Goal: Task Accomplishment & Management: Complete application form

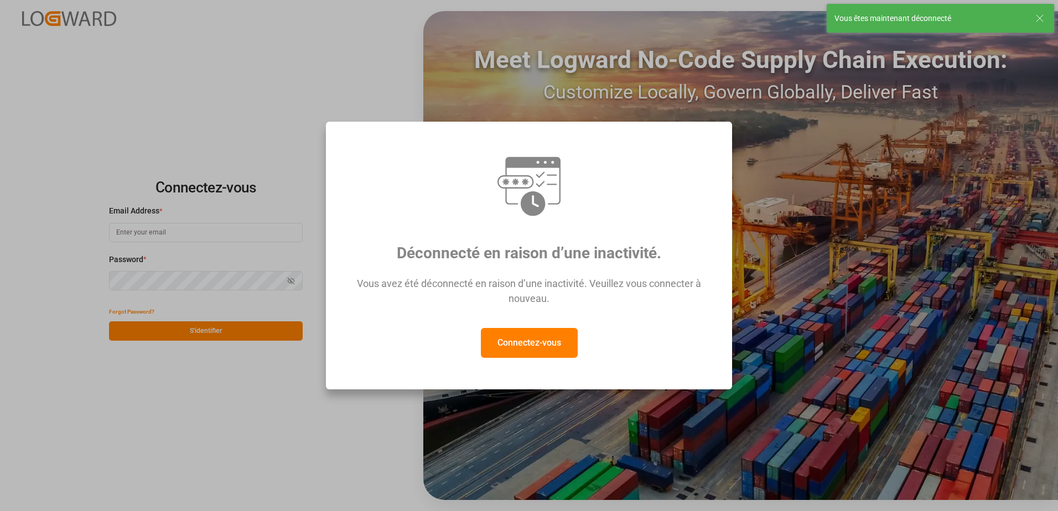
type input "[EMAIL_ADDRESS][DOMAIN_NAME]"
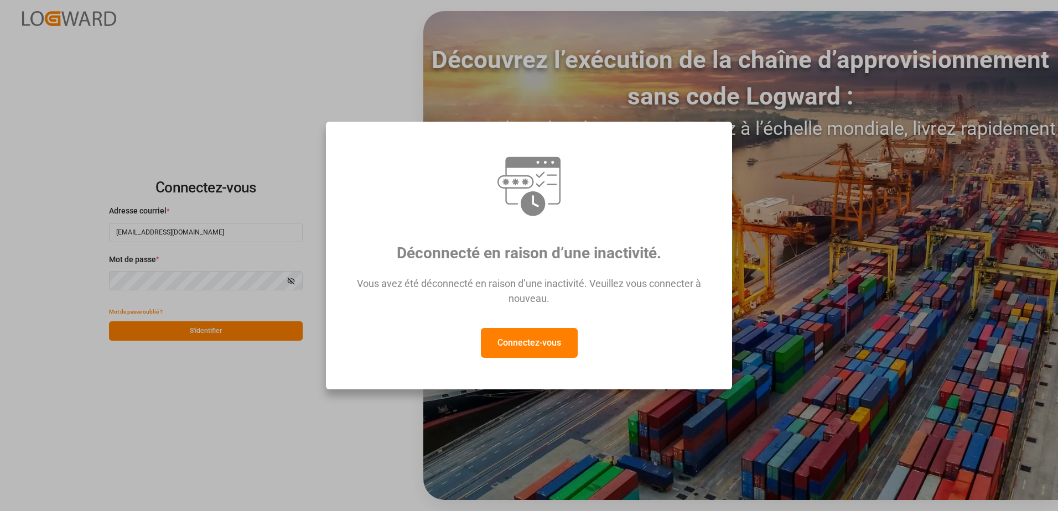
click at [248, 337] on div "Déconnecté en raison d’une inactivité. Vous avez été déconnecté en raison d’une…" at bounding box center [529, 255] width 1058 height 511
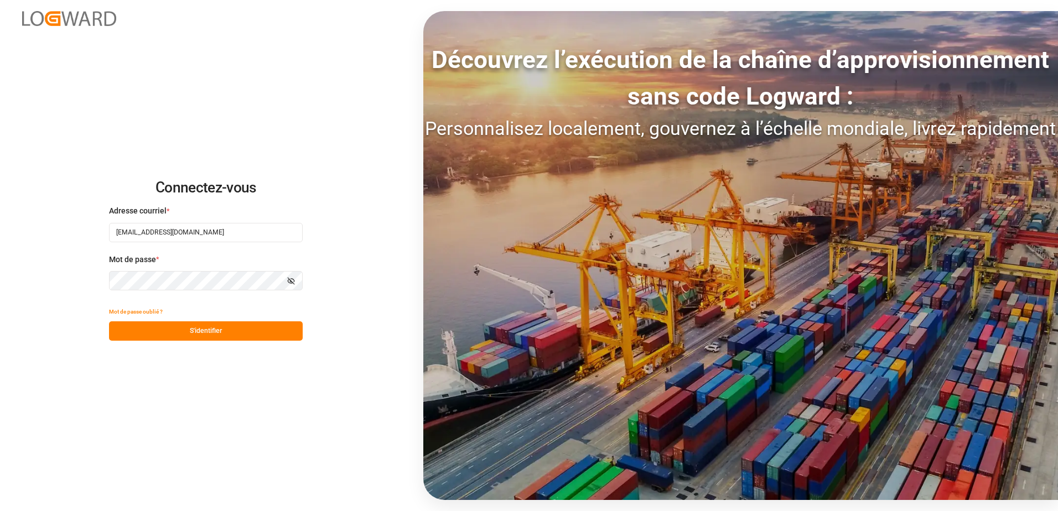
click at [248, 336] on button "S'identifier" at bounding box center [206, 330] width 194 height 19
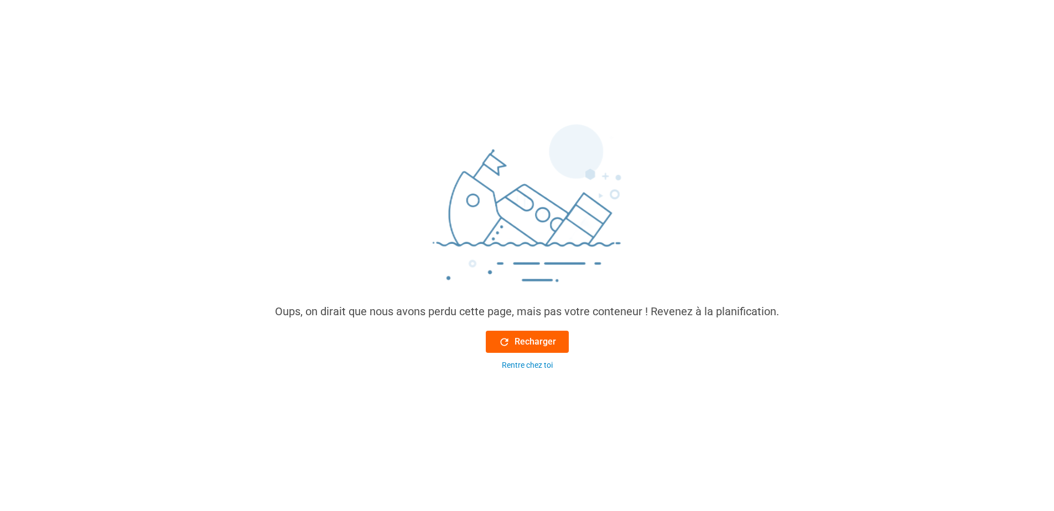
click at [534, 335] on button "Recharger" at bounding box center [527, 342] width 83 height 22
click at [550, 351] on button "Recharger" at bounding box center [527, 342] width 83 height 22
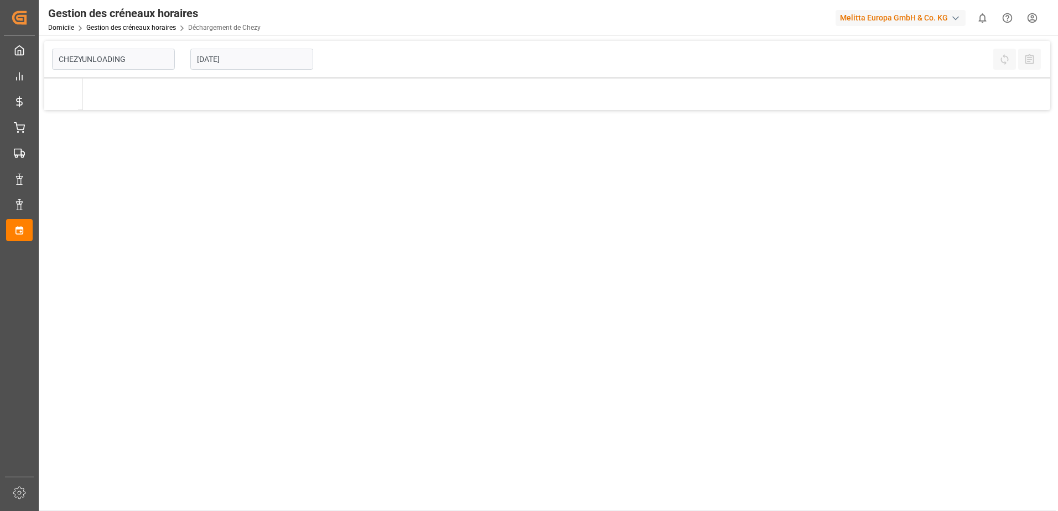
type input "Chezy Unloading"
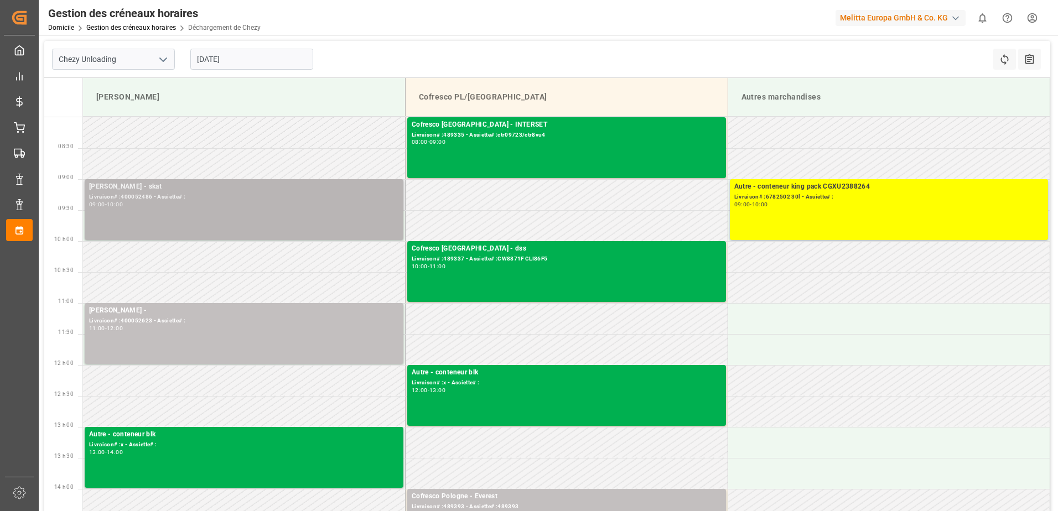
click at [215, 203] on div "09:00 - 10:00" at bounding box center [244, 205] width 310 height 6
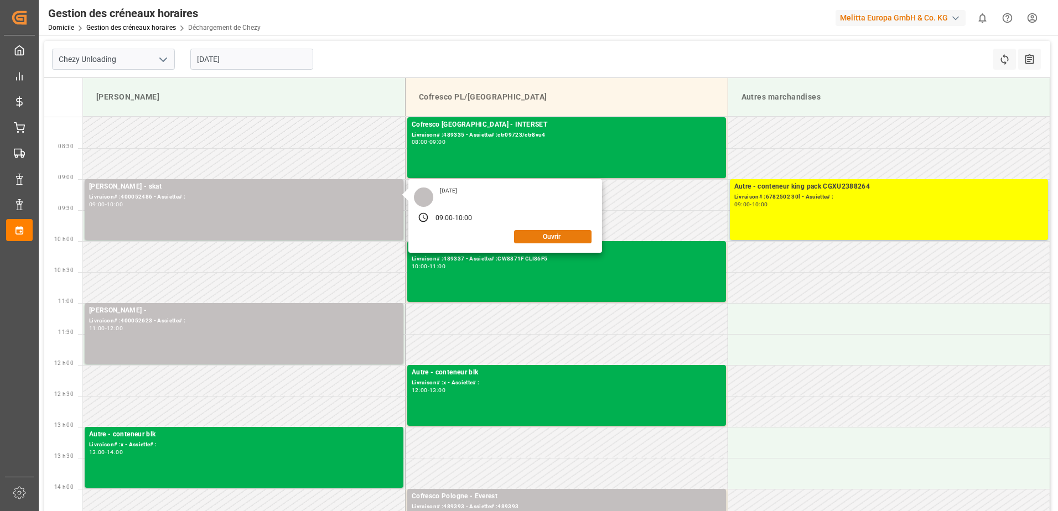
click at [560, 240] on button "Ouvrir" at bounding box center [552, 236] width 77 height 13
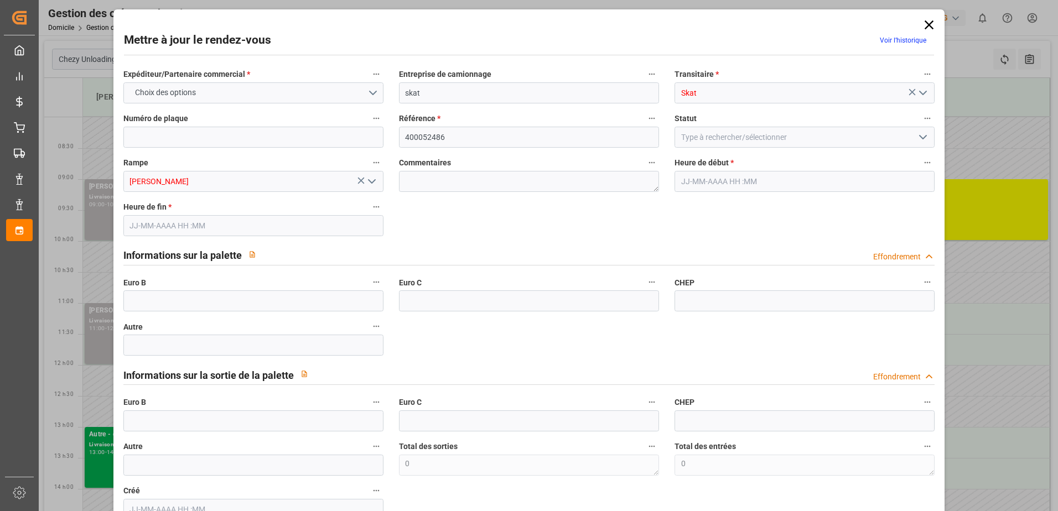
type input "[DATE] 09:00"
type input "[DATE] 10:00"
type input "[DATE] 09:44"
click at [158, 423] on input "text" at bounding box center [253, 420] width 260 height 21
type input "33"
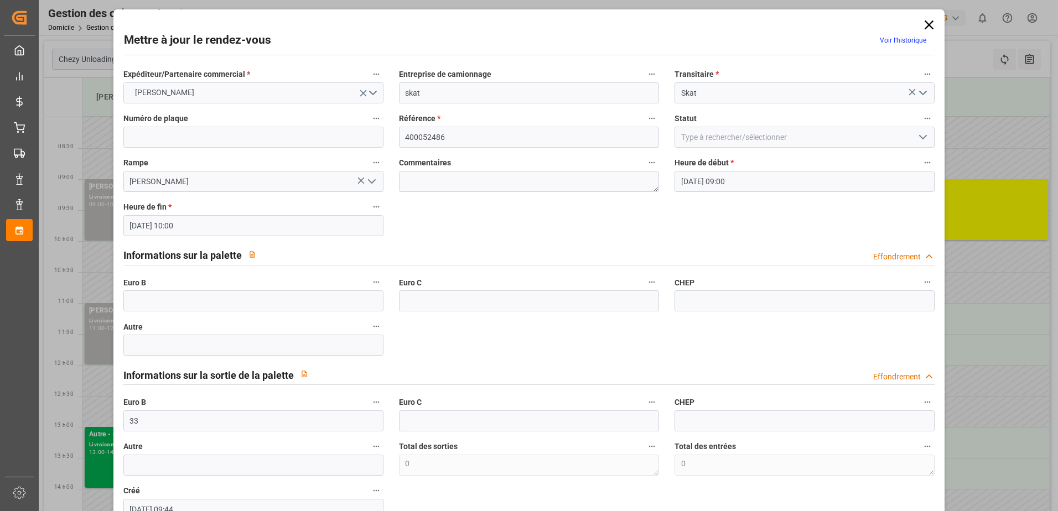
click at [923, 138] on icon "Ouvrir le menu" at bounding box center [922, 137] width 13 height 13
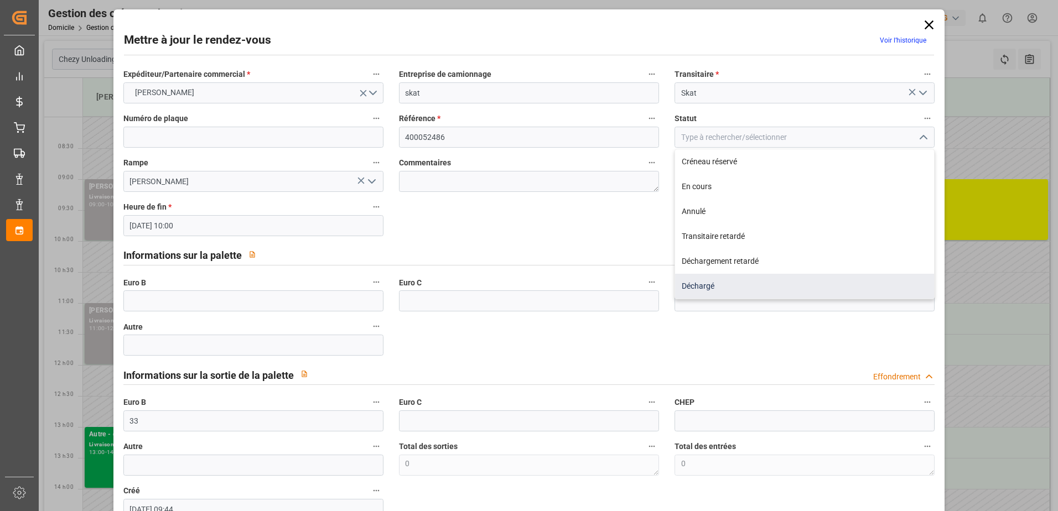
click at [746, 285] on div "Déchargé" at bounding box center [804, 286] width 259 height 25
type input "Unloaded"
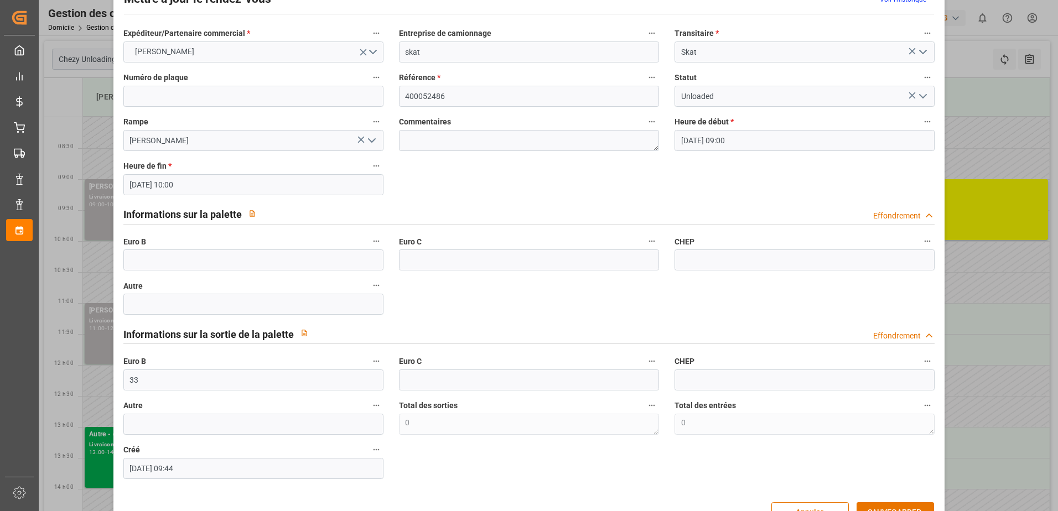
scroll to position [73, 0]
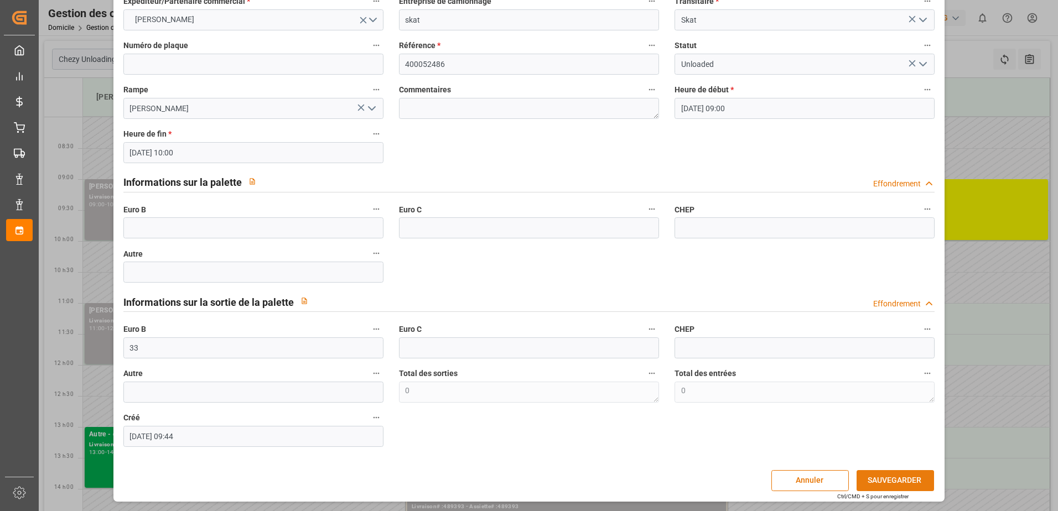
click at [882, 481] on button "SAUVEGARDER" at bounding box center [894, 480] width 77 height 21
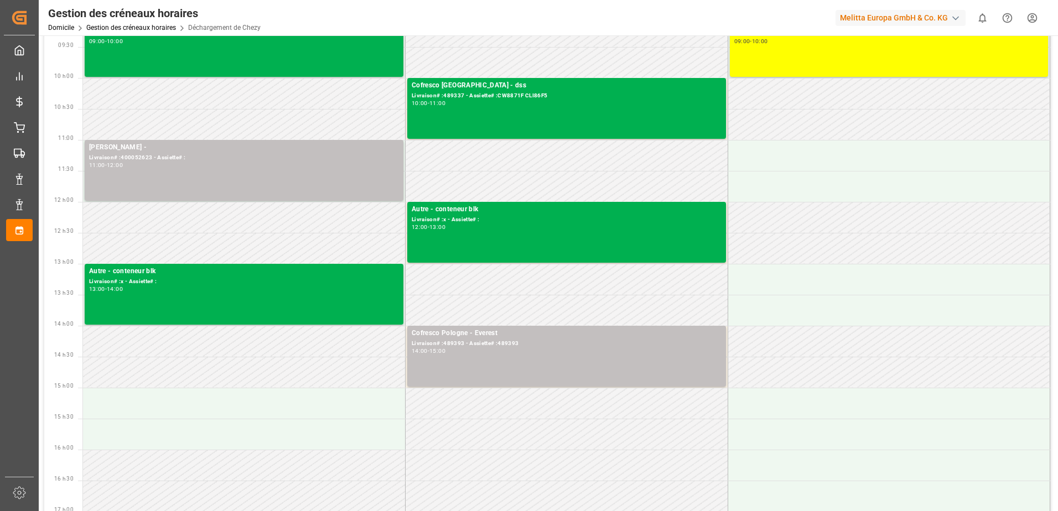
scroll to position [166, 0]
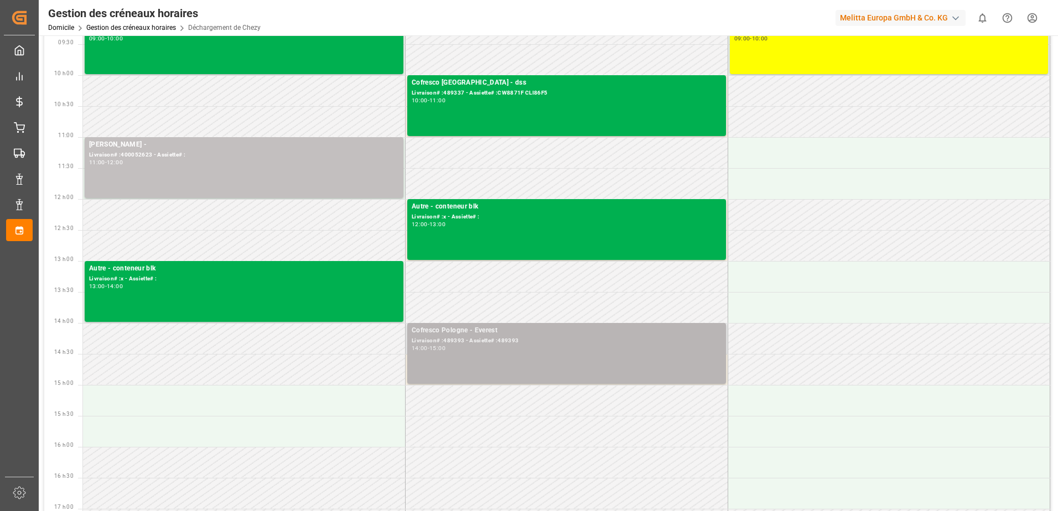
click at [513, 351] on div "14:00 - 15:00" at bounding box center [567, 349] width 310 height 6
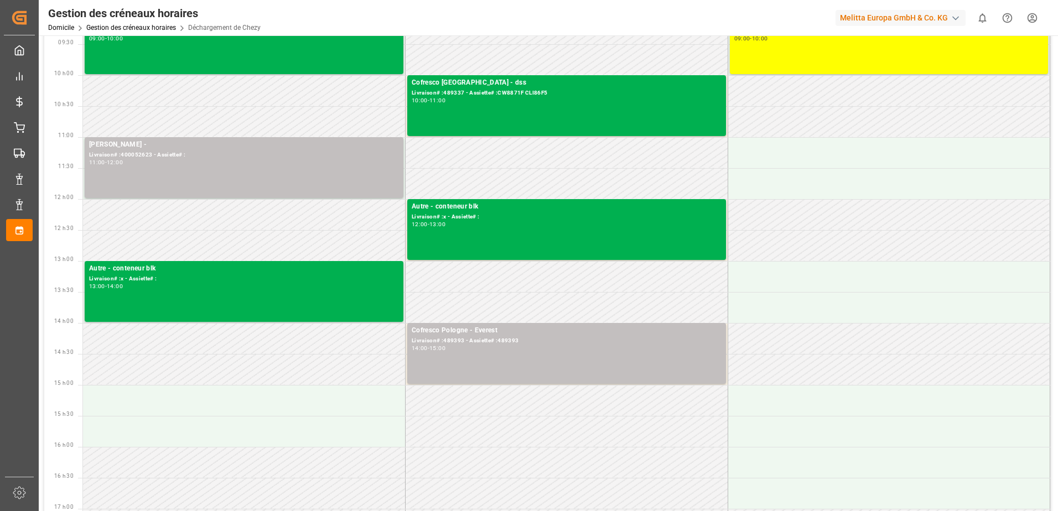
scroll to position [0, 0]
